Goal: Task Accomplishment & Management: Manage account settings

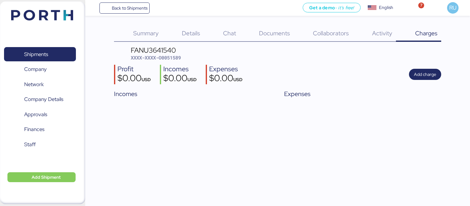
click at [47, 16] on img at bounding box center [42, 15] width 62 height 11
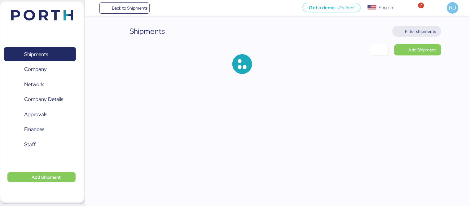
click at [407, 32] on span "Filter shipments" at bounding box center [421, 31] width 31 height 7
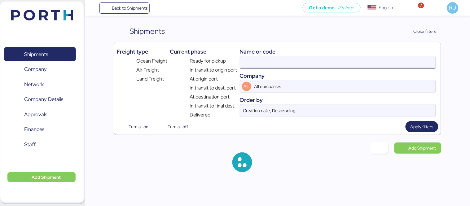
click at [295, 64] on input at bounding box center [338, 62] width 196 height 12
paste input "SHFPSMZL25019749"
type input "SHFPSMZL25019749"
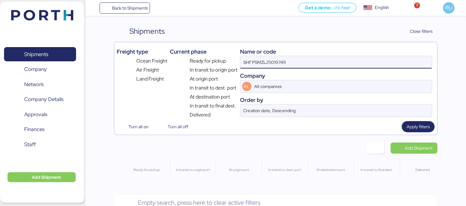
click at [272, 60] on input "SHFPSMZL25019749" at bounding box center [335, 62] width 191 height 12
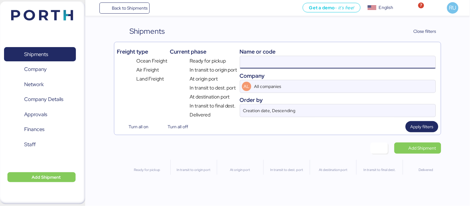
paste input "KSSE250809018"
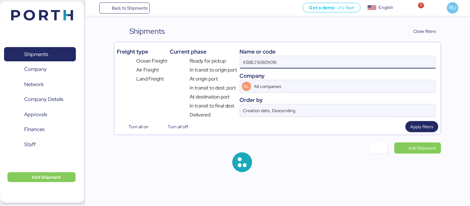
type input "KSSE250809018"
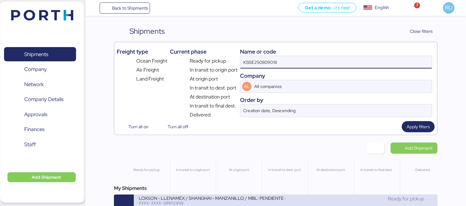
click at [237, 200] on div "LOXSON - LLENAMEX / SHANGHAI - MANZANILLO / MBL: PENDIENTE - HBL: KSSE250809018…" at bounding box center [212, 197] width 147 height 5
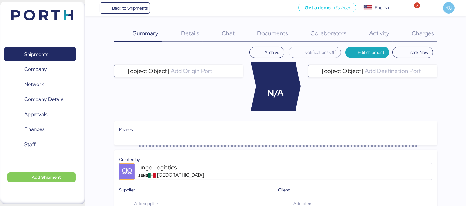
click at [420, 31] on span "Charges" at bounding box center [422, 33] width 22 height 8
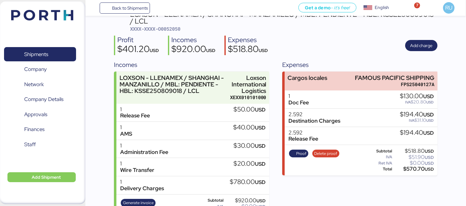
scroll to position [36, 0]
click at [297, 156] on span "Proof" at bounding box center [301, 153] width 10 height 7
click at [329, 154] on span "Delete proof" at bounding box center [325, 153] width 23 height 7
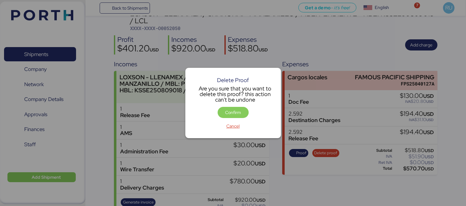
click at [236, 106] on div "Delete Proof Are you sure that you want to delete this proof? this action can't…" at bounding box center [233, 103] width 96 height 70
click at [243, 118] on span "Confirm" at bounding box center [232, 112] width 31 height 11
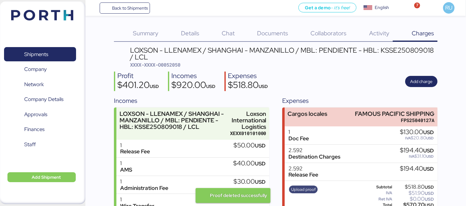
click at [308, 189] on span "Upload proof" at bounding box center [303, 189] width 25 height 7
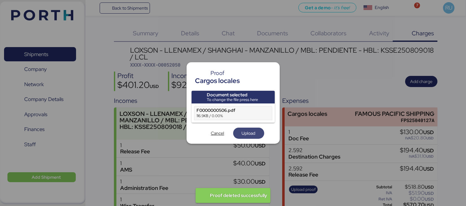
click at [247, 135] on span "Upload" at bounding box center [249, 133] width 14 height 7
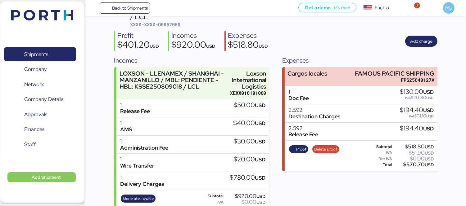
scroll to position [41, 0]
click at [58, 11] on img at bounding box center [42, 15] width 62 height 11
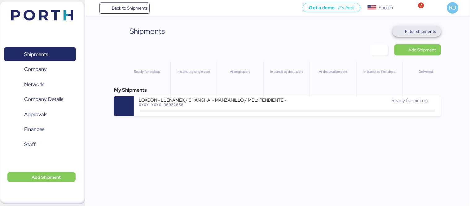
click at [421, 29] on span "Filter shipments" at bounding box center [421, 31] width 31 height 7
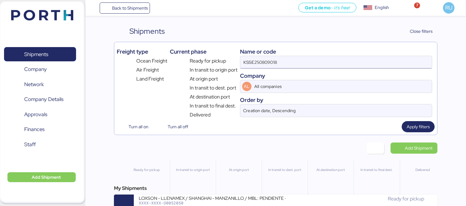
click at [305, 64] on input "KSSE250809018" at bounding box center [335, 62] width 191 height 12
paste input "O0051940"
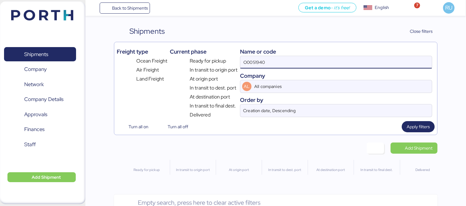
type input "O0051940"
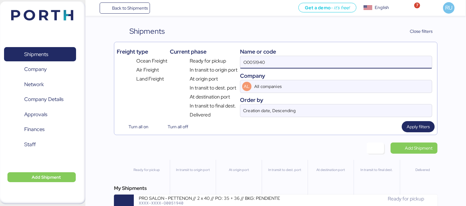
click at [221, 195] on div "My Shipments PRO SALON - PETTENON // 2 x 40 // PO: 35 + 36 // BKG: PENDIENTE XX…" at bounding box center [275, 200] width 323 height 30
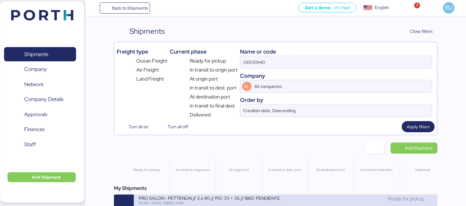
click at [224, 199] on div "PRO SALON - PETTENON // 2 x 40 // PO: 35 + 36 // BKG: PENDIENTE" at bounding box center [212, 197] width 147 height 5
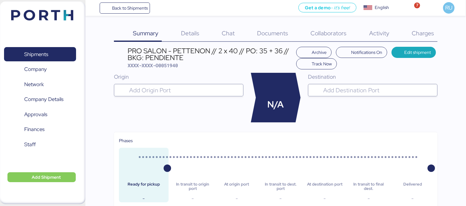
click at [421, 33] on span "Charges" at bounding box center [422, 33] width 22 height 8
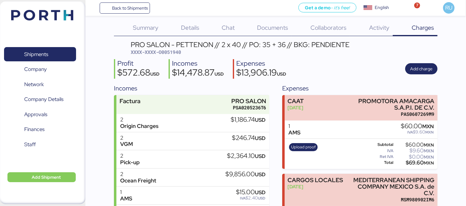
scroll to position [4, 0]
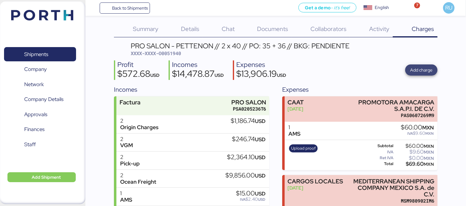
click at [427, 69] on span "Add charge" at bounding box center [421, 69] width 22 height 7
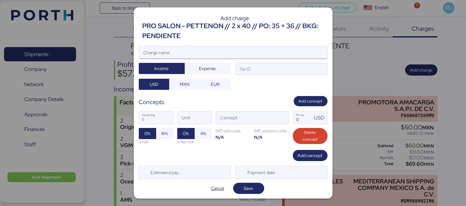
click at [259, 53] on input "Charge name" at bounding box center [233, 53] width 188 height 12
click at [143, 56] on input "Demoras" at bounding box center [233, 53] width 188 height 12
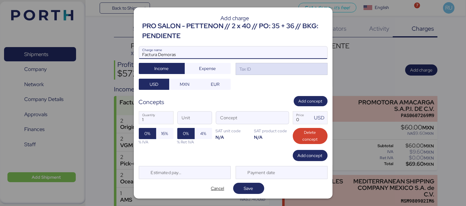
type input "Factura Demoras"
click at [255, 67] on div "Tax ID" at bounding box center [281, 69] width 92 height 12
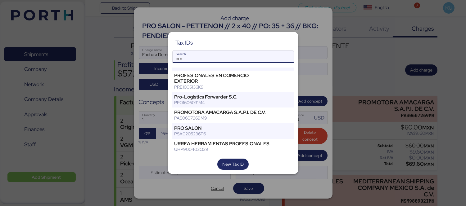
scroll to position [113, 0]
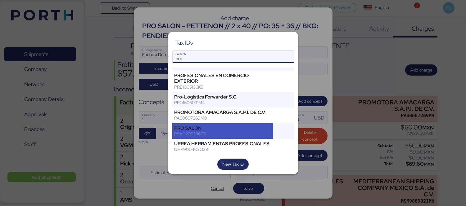
type input "pro"
click at [220, 126] on div "PRO SALON" at bounding box center [222, 129] width 96 height 6
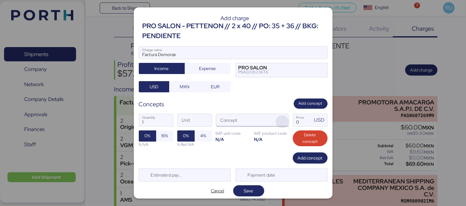
click at [278, 120] on span "button" at bounding box center [281, 121] width 13 height 13
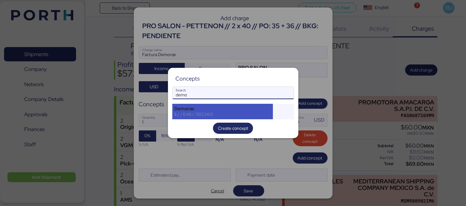
type input "demo"
click at [256, 113] on div "$ / / E48 / 76122401" at bounding box center [222, 115] width 96 height 6
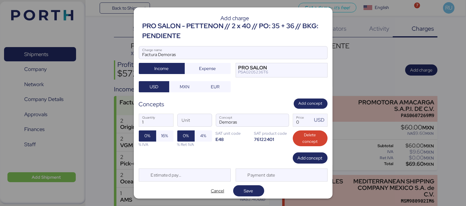
click at [300, 127] on div "1 Quantity Unit Demoras Concept 0 Price USD 0% 16% % IVA 0% 4% % Ret IVA SAT un…" at bounding box center [233, 131] width 189 height 44
click at [293, 117] on input "Price USD" at bounding box center [302, 120] width 19 height 12
type input "0"
click at [209, 185] on span "Cancel" at bounding box center [217, 190] width 31 height 11
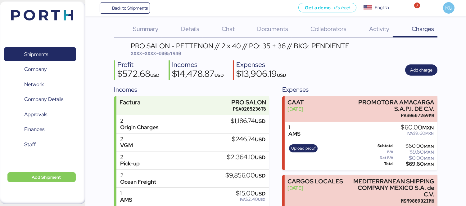
click at [168, 51] on span "XXXX-XXXX-O0051940" at bounding box center [156, 53] width 50 height 6
copy span "O0051940"
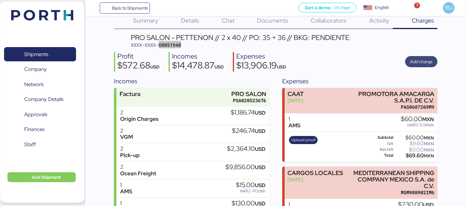
scroll to position [0, 0]
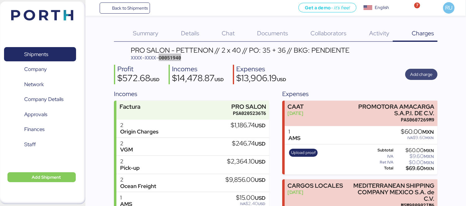
click at [423, 73] on span "Add charge" at bounding box center [421, 74] width 22 height 7
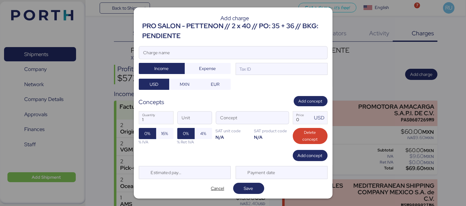
click at [267, 60] on div at bounding box center [233, 62] width 188 height 6
click at [267, 59] on input "Charge name" at bounding box center [233, 53] width 188 height 12
type input "F"
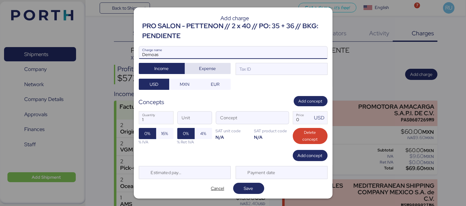
type input "Demoas"
click at [205, 73] on span "Expense" at bounding box center [208, 68] width 46 height 11
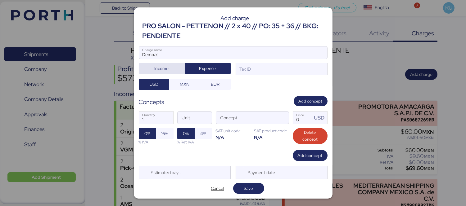
click at [163, 69] on span "Income" at bounding box center [161, 68] width 14 height 7
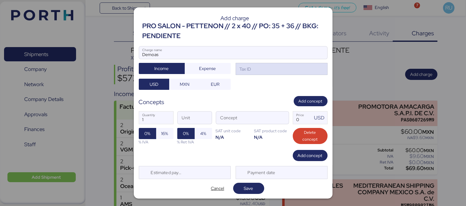
click at [238, 68] on div "Tax ID" at bounding box center [244, 69] width 13 height 7
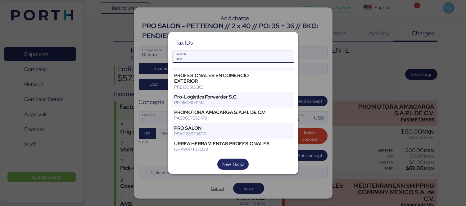
scroll to position [114, 0]
type input "pro"
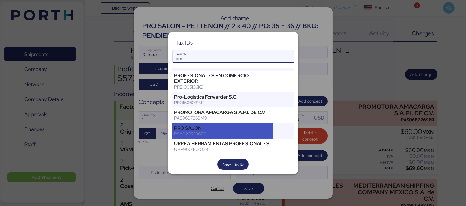
click at [207, 131] on div "PSA0205236T6" at bounding box center [222, 134] width 96 height 6
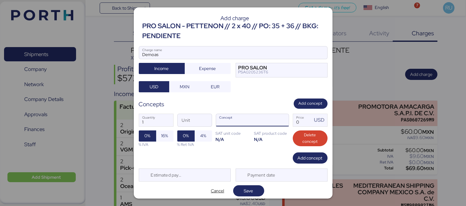
click at [249, 116] on input "Concept" at bounding box center [245, 120] width 58 height 12
type input "d"
click at [275, 120] on span "button" at bounding box center [281, 121] width 13 height 13
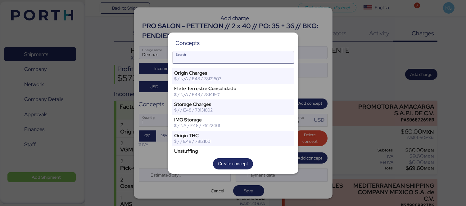
type input "e"
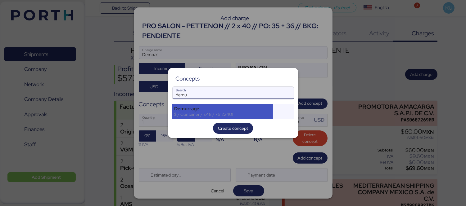
type input "demu"
click at [238, 109] on div "Demurrage" at bounding box center [222, 109] width 96 height 6
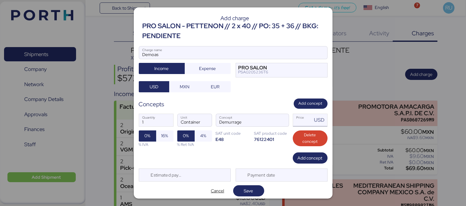
click at [296, 118] on input "Price USD" at bounding box center [302, 120] width 19 height 12
type input "150"
click at [247, 189] on span "Save" at bounding box center [248, 190] width 9 height 7
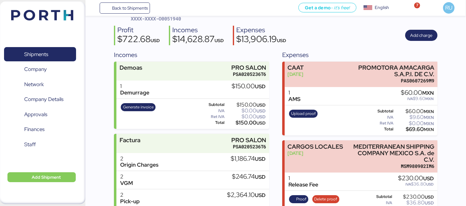
scroll to position [0, 0]
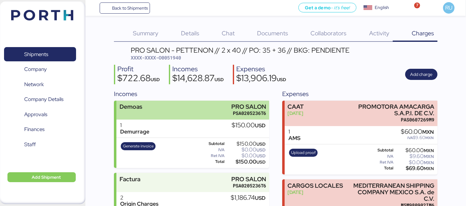
click at [178, 119] on div "Demoas PRO SALON PSA0205236T6" at bounding box center [192, 110] width 153 height 19
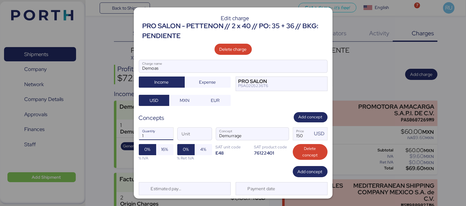
click at [163, 131] on input "1" at bounding box center [156, 134] width 34 height 12
type input "4"
click at [295, 136] on input "150" at bounding box center [302, 134] width 19 height 12
type input "180"
click at [300, 114] on span "Add concept" at bounding box center [310, 117] width 24 height 7
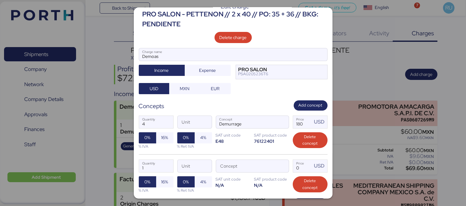
scroll to position [12, 0]
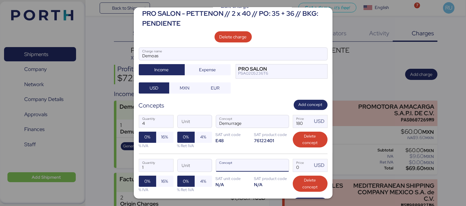
click at [252, 166] on input "Concept" at bounding box center [245, 165] width 58 height 12
click at [280, 165] on span "button" at bounding box center [281, 167] width 13 height 13
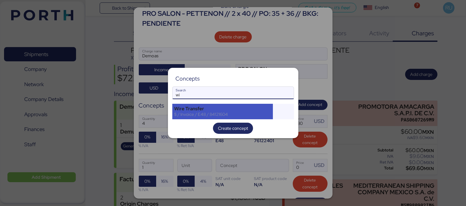
type input "wi"
click at [210, 116] on div "$ / Invoice / E48 / 84121604" at bounding box center [222, 115] width 96 height 6
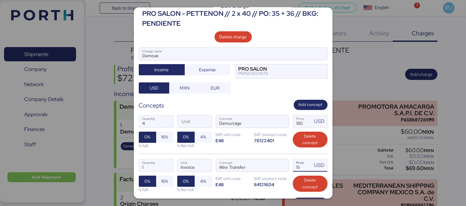
click at [300, 163] on input "15" at bounding box center [302, 165] width 19 height 12
type input "1"
type input "20"
click at [157, 164] on input "1" at bounding box center [156, 165] width 34 height 12
click at [165, 135] on span "16%" at bounding box center [164, 136] width 7 height 7
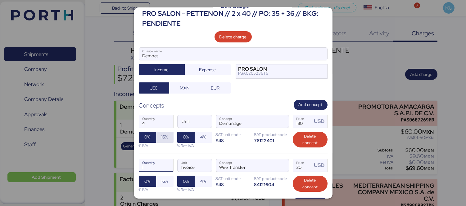
type input "4"
click at [167, 180] on span "16%" at bounding box center [164, 181] width 7 height 7
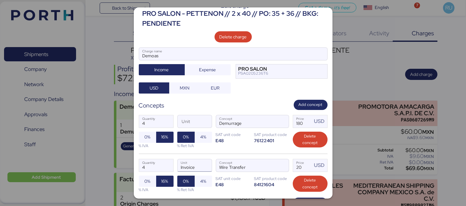
scroll to position [60, 0]
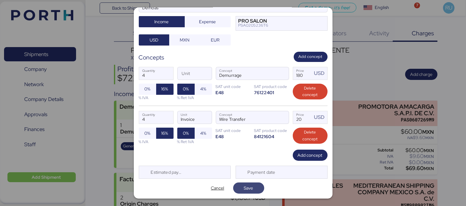
click at [261, 188] on span "Save" at bounding box center [248, 188] width 31 height 11
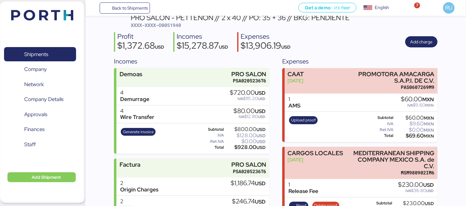
scroll to position [0, 0]
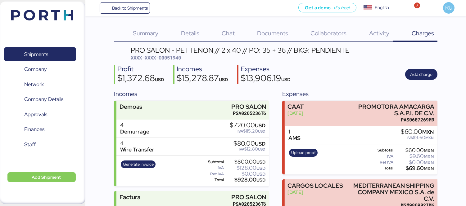
click at [169, 56] on span "XXXX-XXXX-O0051940" at bounding box center [156, 58] width 50 height 6
copy span "O0051940"
click at [368, 59] on header "PRO SALON - PETTENON // 2 x 40 // PO: 35 + 36 // BKG: PENDIENTE XXXX-XXXX-O0051…" at bounding box center [275, 54] width 323 height 15
click at [47, 10] on img at bounding box center [42, 15] width 62 height 11
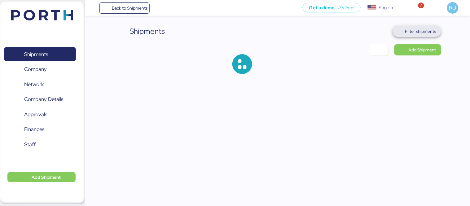
click at [435, 34] on span "Filter shipments" at bounding box center [421, 31] width 31 height 7
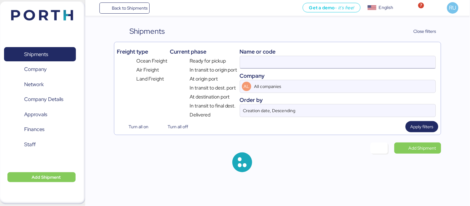
click at [298, 63] on input at bounding box center [338, 62] width 196 height 12
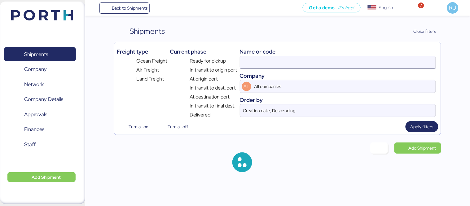
paste input "o0052049"
type input "O0051940"
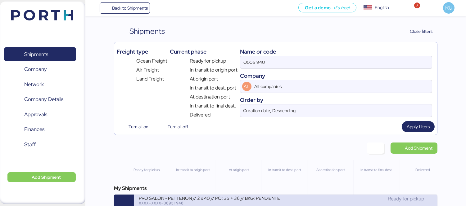
click at [232, 200] on div "PRO SALON - PETTENON // 2 x 40 // PO: 35 + 36 // BKG: PENDIENTE" at bounding box center [212, 197] width 147 height 5
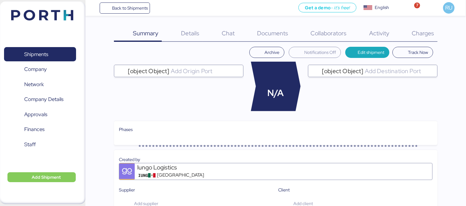
click at [419, 35] on span "Charges" at bounding box center [422, 33] width 22 height 8
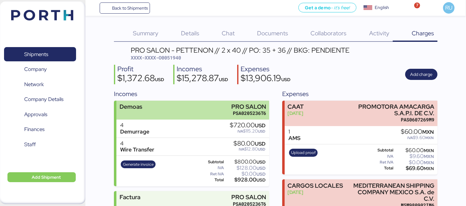
click at [182, 115] on div "Demoas PRO SALON PSA0205236T6" at bounding box center [192, 110] width 153 height 19
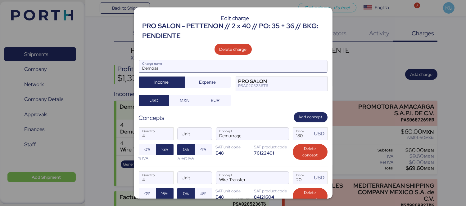
click at [163, 69] on input "Demoas" at bounding box center [233, 66] width 188 height 12
click at [153, 71] on input "Demoas" at bounding box center [233, 66] width 188 height 12
type input "Demoras"
click at [394, 59] on div at bounding box center [233, 103] width 466 height 206
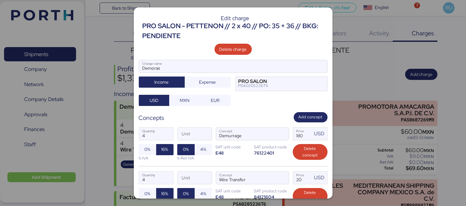
scroll to position [60, 0]
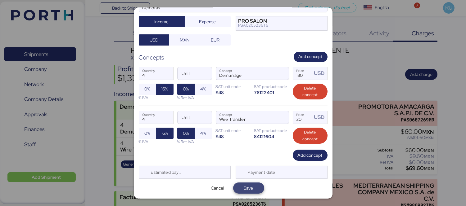
click at [257, 191] on span "Save" at bounding box center [248, 188] width 31 height 11
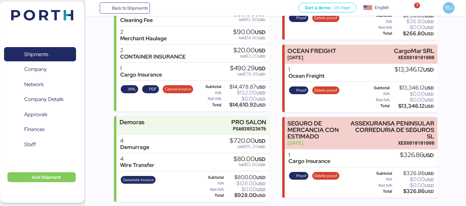
scroll to position [221, 0]
